Goal: Task Accomplishment & Management: Manage account settings

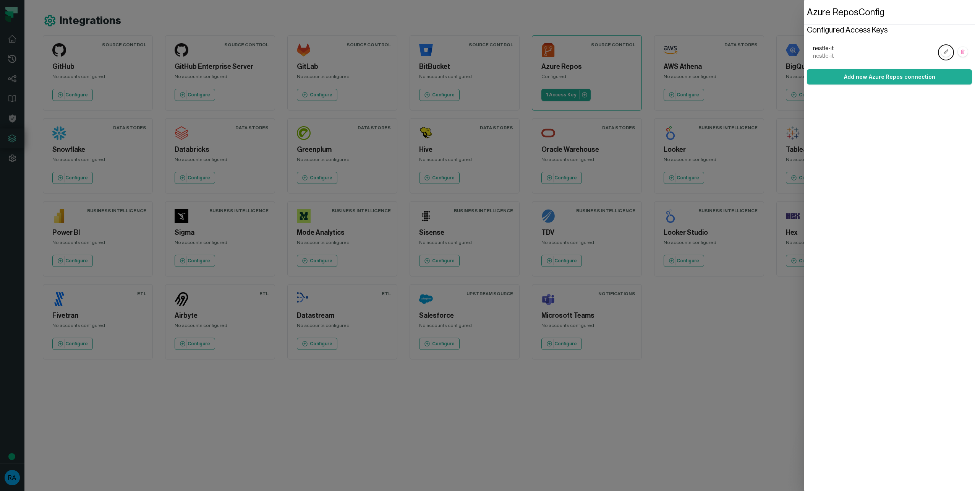
click at [804, 299] on dialog "Azure Repos Config Configured Access Keys nestle-it nestle-it Add new Azure Rep…" at bounding box center [889, 245] width 171 height 491
click at [804, 317] on dialog "Azure Repos Config Configured Access Keys nestle-it nestle-it Add new Azure Rep…" at bounding box center [889, 245] width 171 height 491
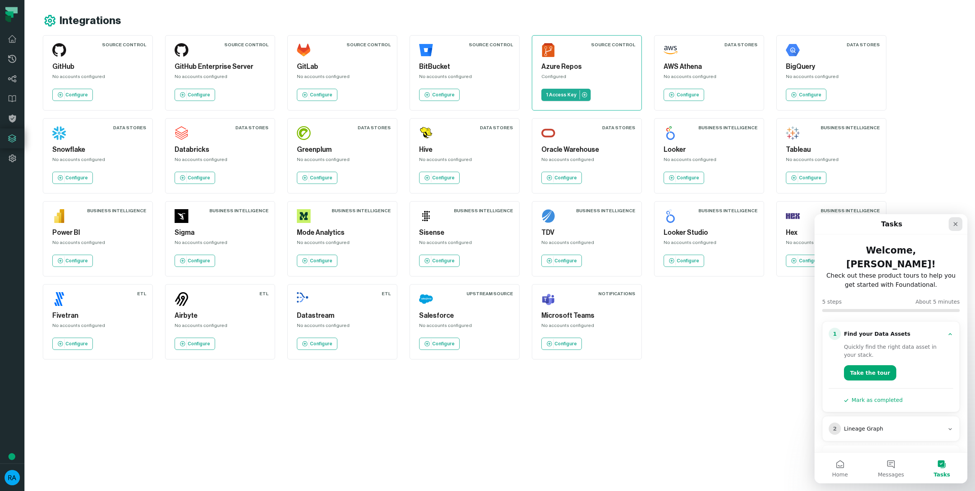
click at [955, 223] on icon "Close" at bounding box center [955, 224] width 4 height 4
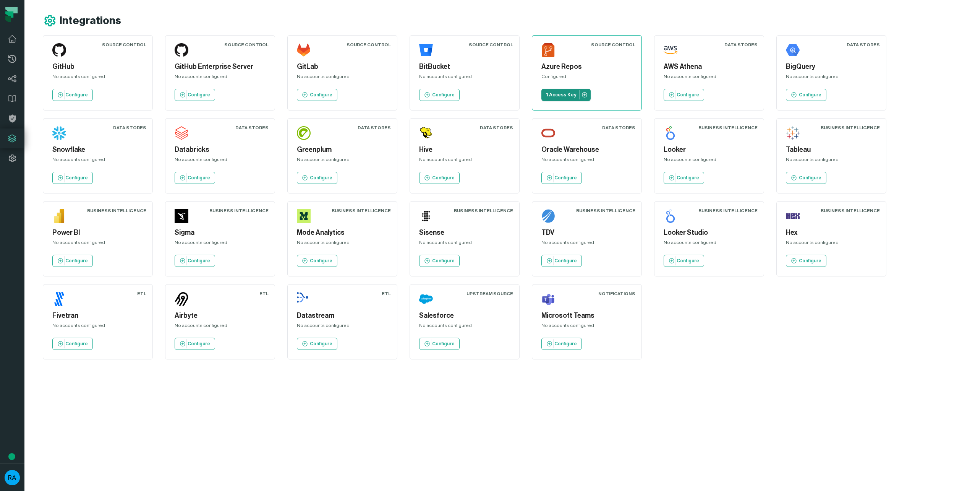
click at [555, 92] on p "1 Access Key" at bounding box center [561, 95] width 31 height 6
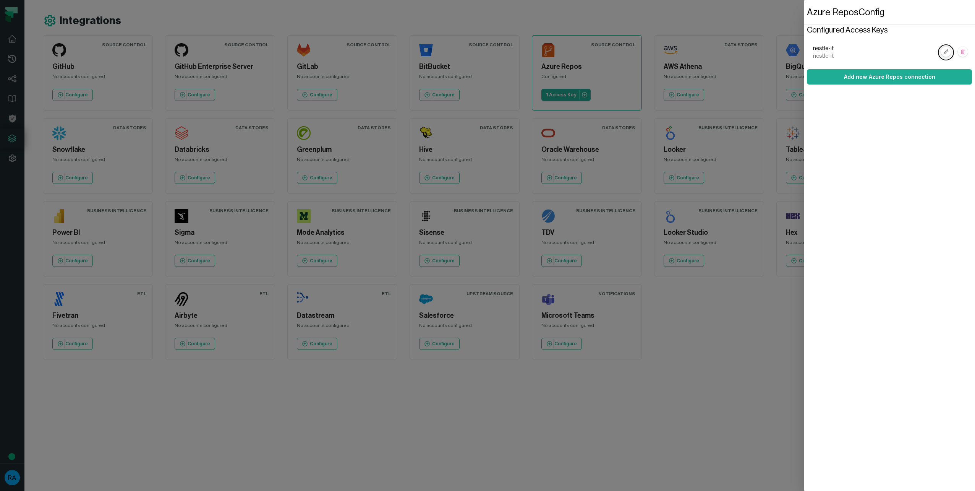
click at [945, 53] on icon "button" at bounding box center [946, 51] width 5 height 5
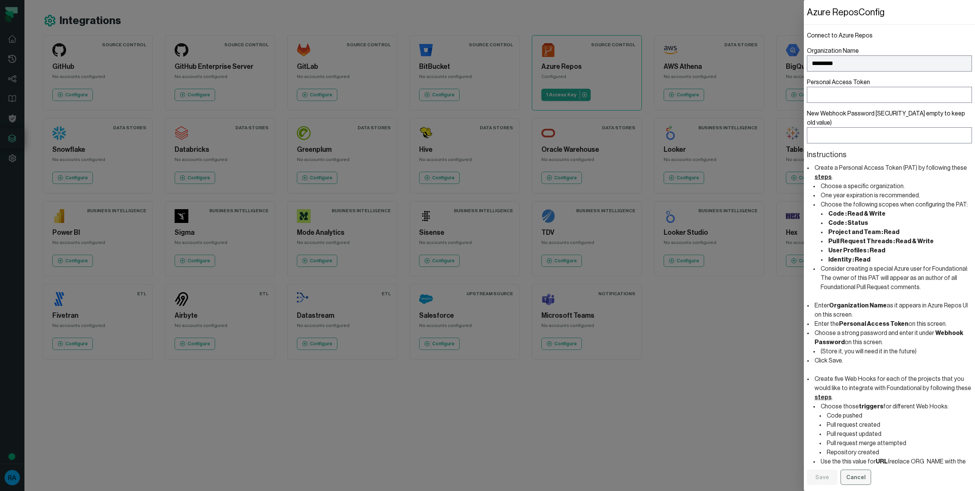
click at [864, 478] on button "Cancel" at bounding box center [855, 476] width 31 height 15
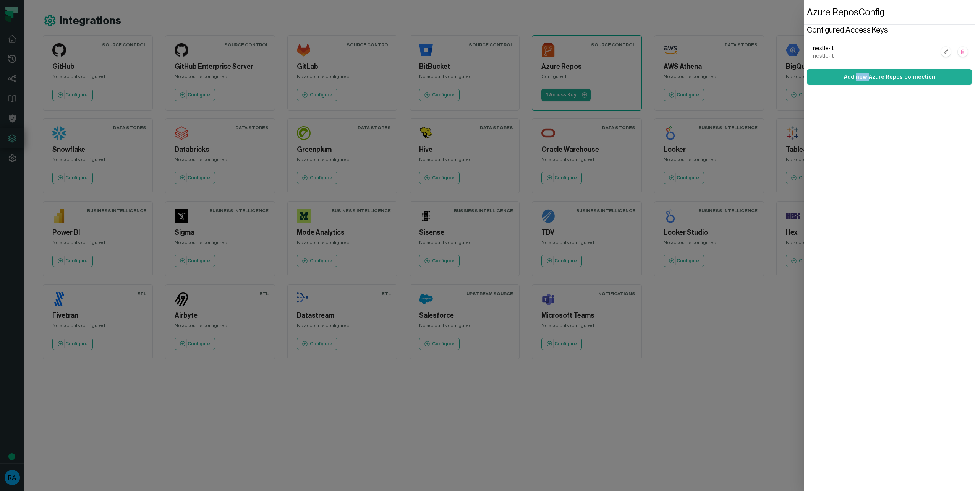
click at [864, 478] on div "Azure Repos Config Configured Access Keys nestle-it nestle-it Add new Azure Rep…" at bounding box center [889, 245] width 165 height 491
click at [804, 384] on dialog "Azure Repos Config Configured Access Keys nestle-it nestle-it Add new Azure Rep…" at bounding box center [889, 245] width 171 height 491
